Goal: Transaction & Acquisition: Subscribe to service/newsletter

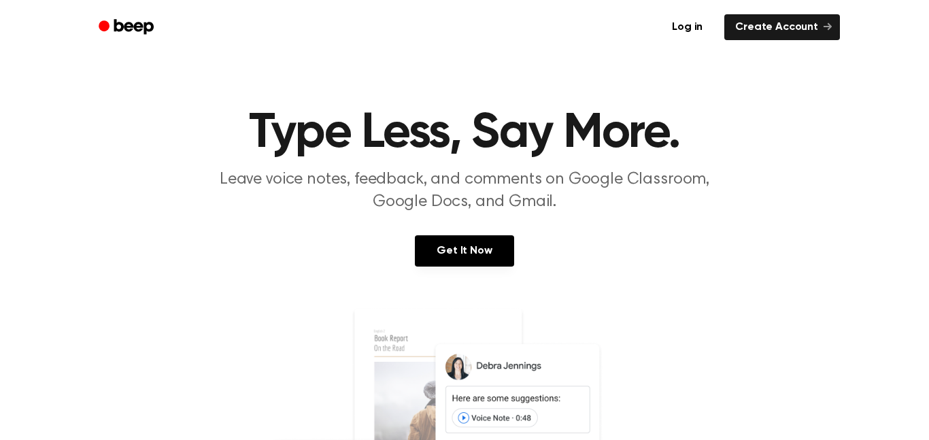
click at [446, 252] on link "Get It Now" at bounding box center [464, 250] width 99 height 31
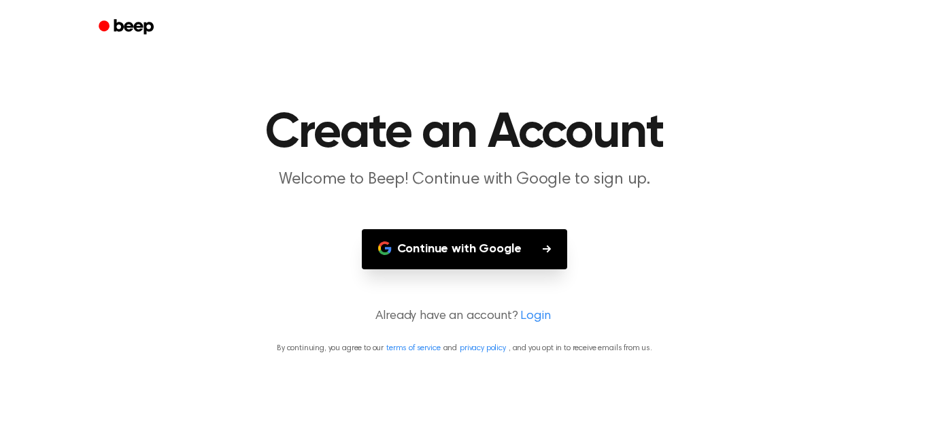
click at [517, 258] on button "Continue with Google" at bounding box center [465, 249] width 206 height 40
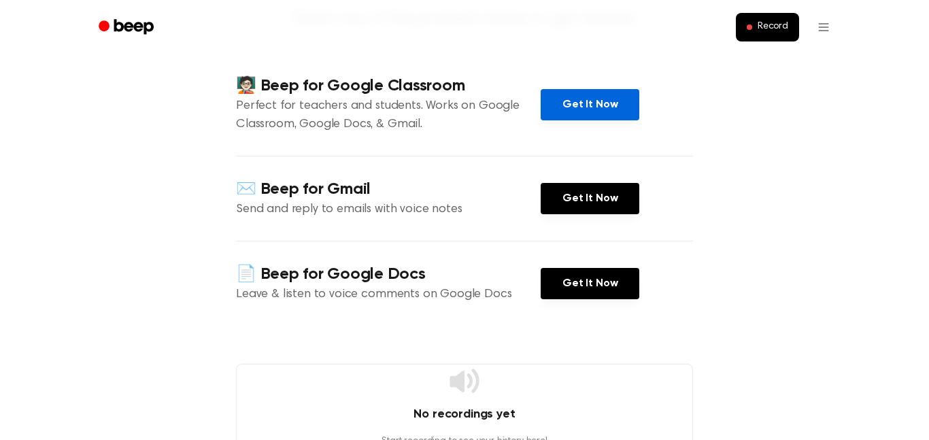
scroll to position [189, 0]
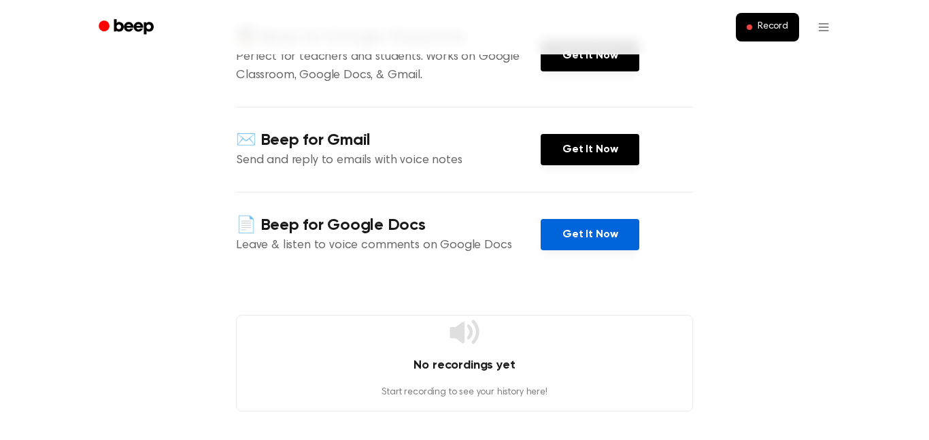
click at [597, 237] on link "Get It Now" at bounding box center [590, 234] width 99 height 31
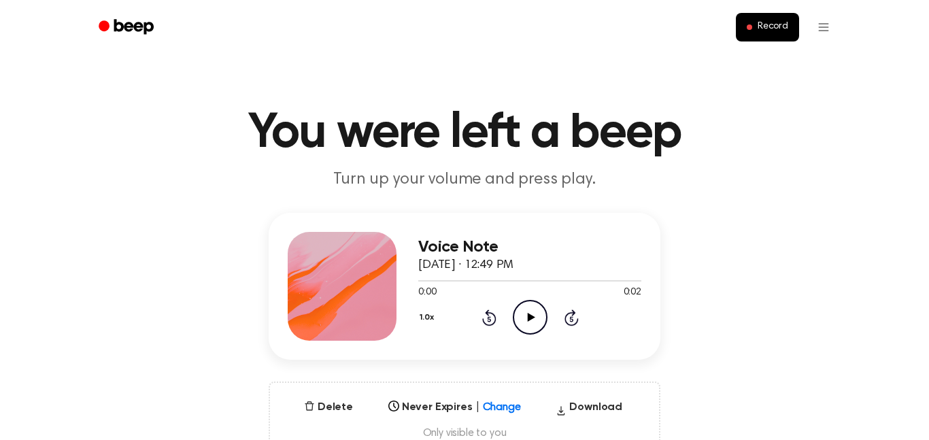
click at [540, 293] on div "0:00 0:02" at bounding box center [529, 293] width 223 height 14
click at [532, 305] on icon "Play Audio" at bounding box center [530, 317] width 35 height 35
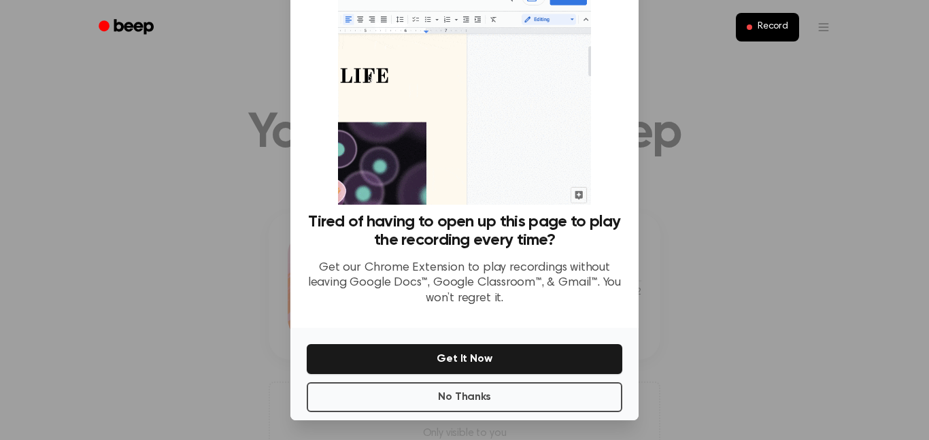
scroll to position [55, 0]
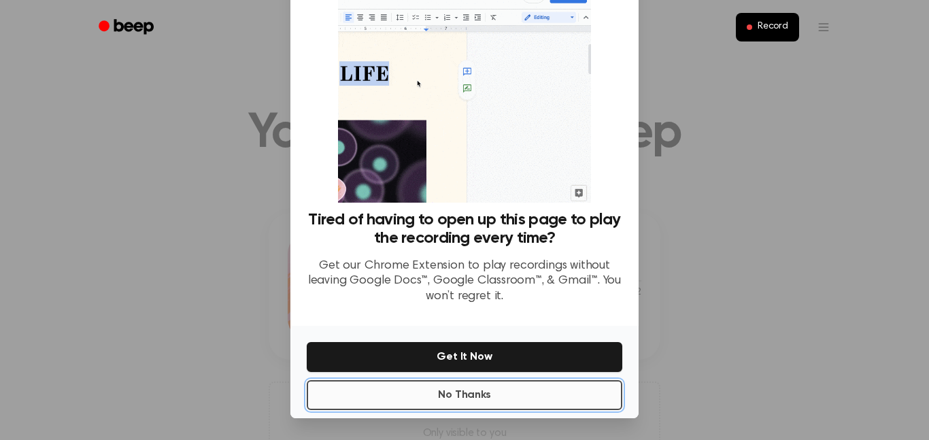
click at [529, 408] on button "No Thanks" at bounding box center [465, 395] width 316 height 30
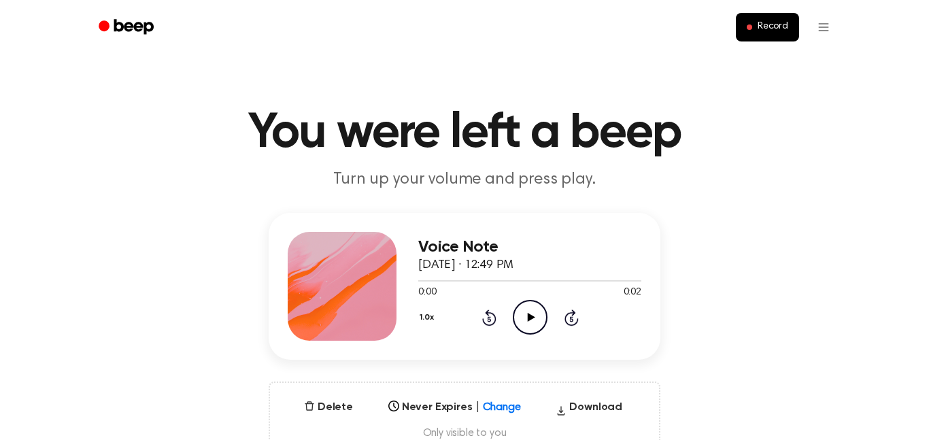
click at [527, 301] on circle at bounding box center [530, 317] width 33 height 33
click at [537, 322] on icon "Pause Audio" at bounding box center [530, 317] width 35 height 35
click at [521, 320] on icon "Play Audio" at bounding box center [530, 317] width 35 height 35
drag, startPoint x: 551, startPoint y: 295, endPoint x: 545, endPoint y: 309, distance: 16.2
click at [545, 309] on div "Voice Note [DATE] · 12:50 PM 0:02 0:03 Your browser does not support the [objec…" at bounding box center [529, 286] width 223 height 109
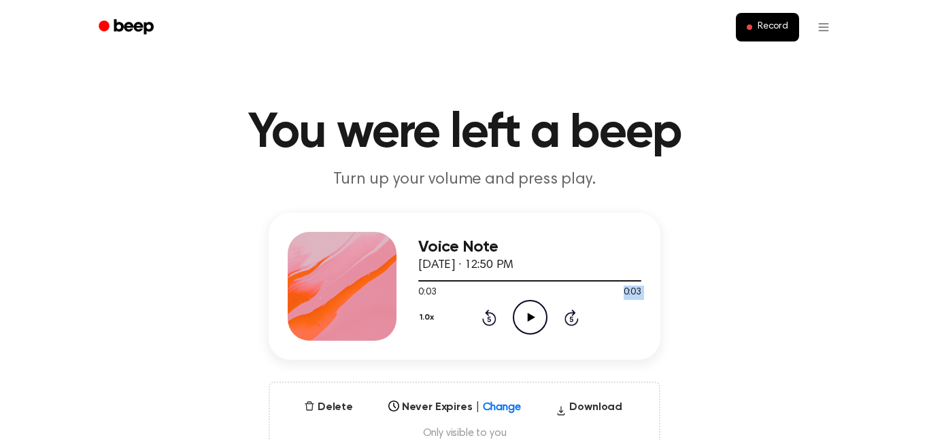
click at [545, 309] on circle at bounding box center [530, 317] width 33 height 33
click at [531, 317] on icon at bounding box center [530, 317] width 6 height 9
